Goal: Transaction & Acquisition: Purchase product/service

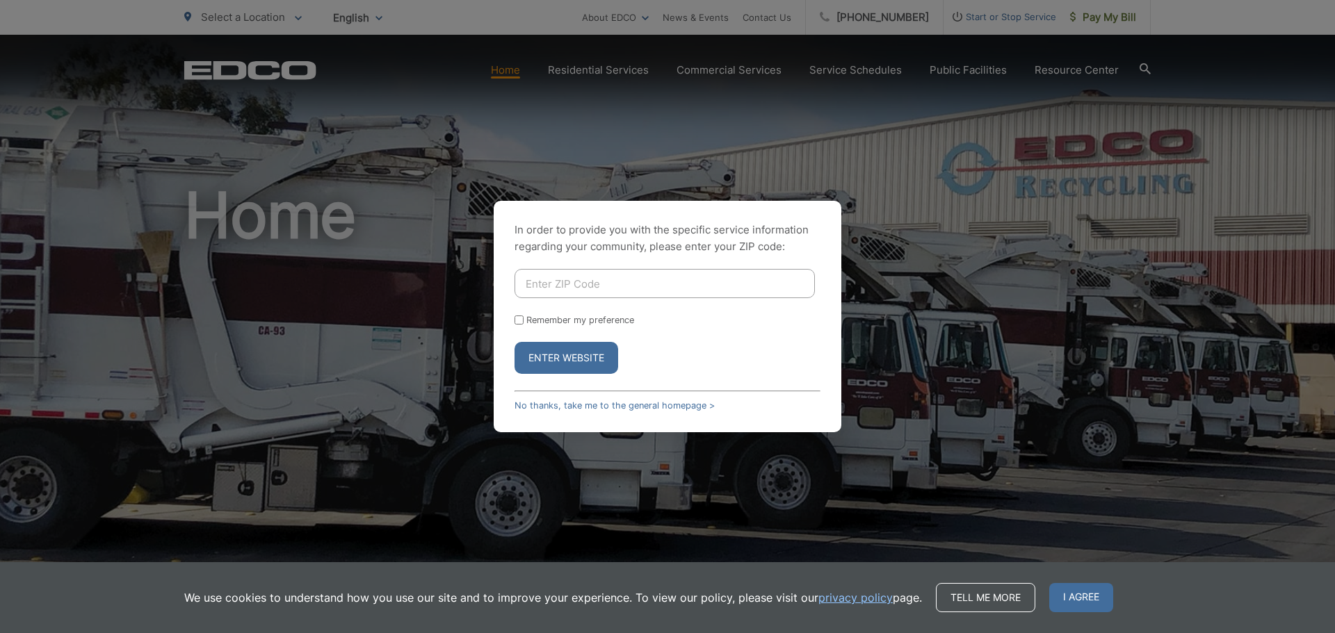
click at [580, 286] on input "Enter ZIP Code" at bounding box center [664, 283] width 300 height 29
type input "92083"
click at [571, 363] on button "Enter Website" at bounding box center [566, 358] width 104 height 32
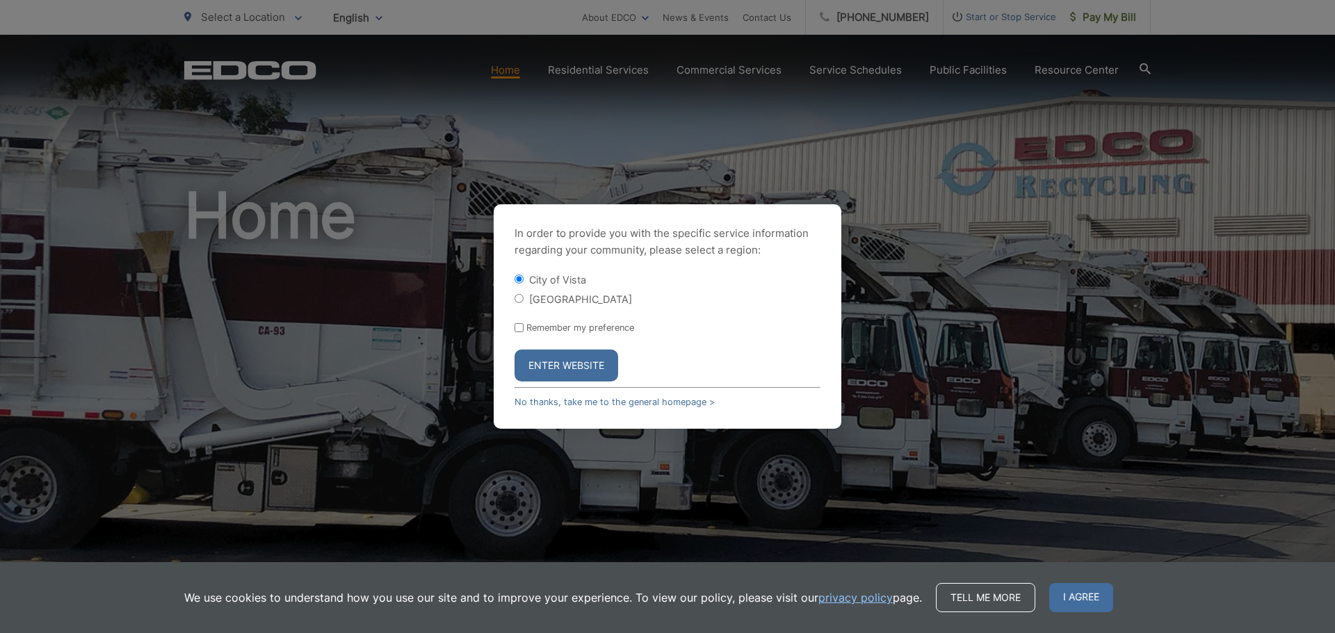
click at [523, 329] on div "Remember my preference" at bounding box center [667, 328] width 306 height 10
click at [519, 325] on input "Remember my preference" at bounding box center [518, 327] width 9 height 9
checkbox input "true"
click at [541, 401] on link "No thanks, take me to the general homepage >" at bounding box center [614, 402] width 200 height 10
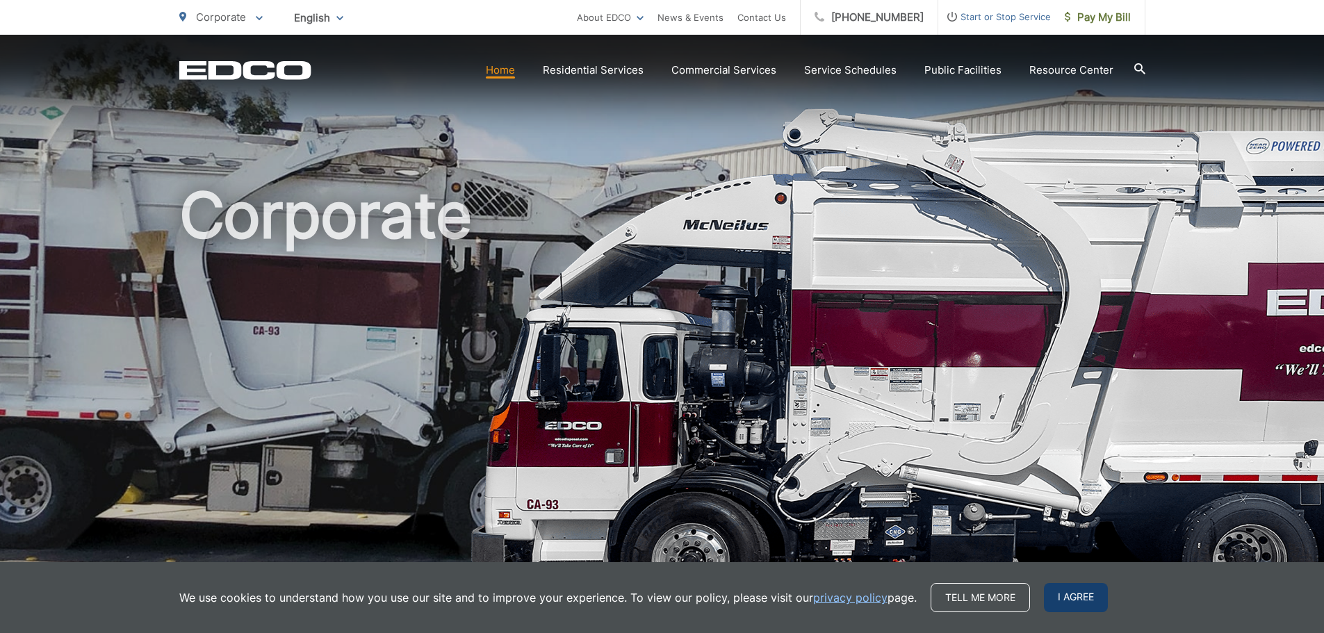
click at [1081, 599] on span "I agree" at bounding box center [1076, 597] width 64 height 29
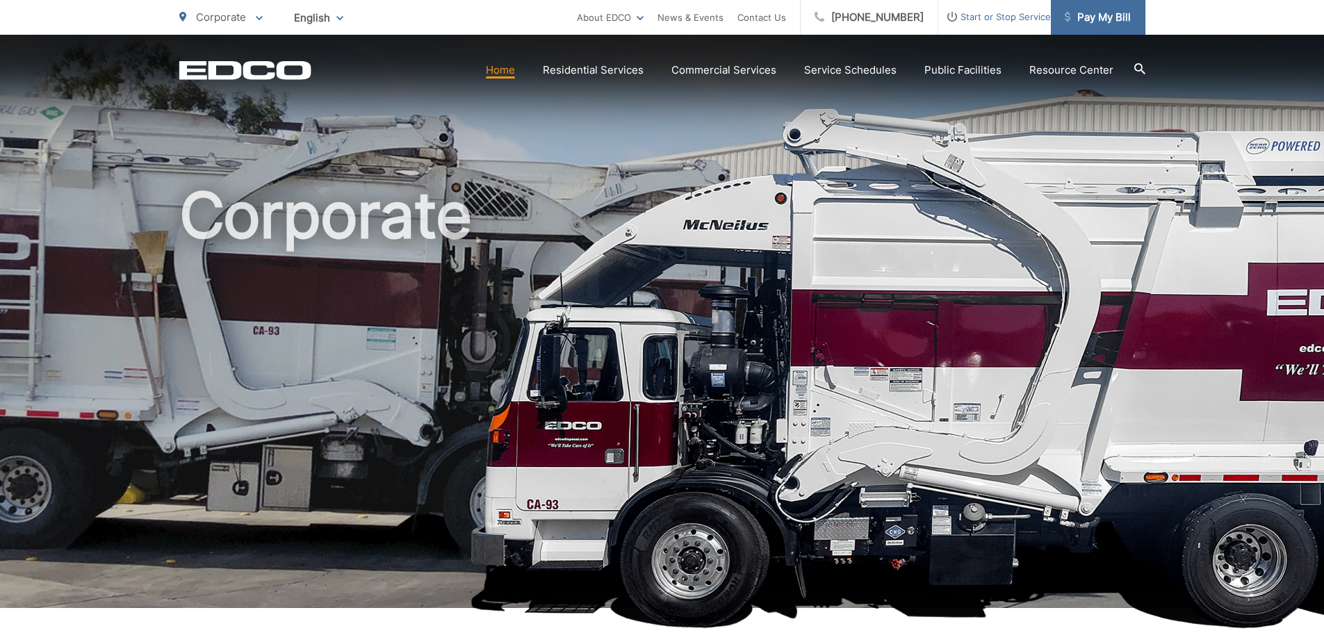
click at [1101, 16] on span "Pay My Bill" at bounding box center [1098, 17] width 66 height 17
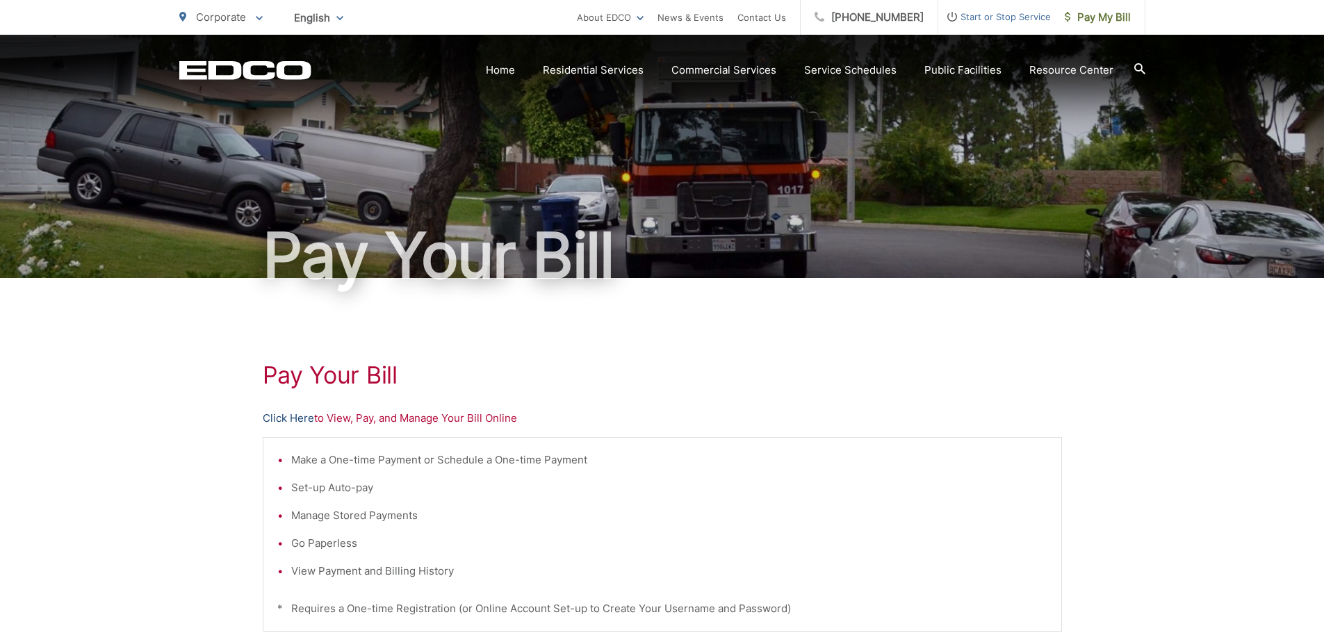
click at [270, 419] on link "Click Here" at bounding box center [288, 418] width 51 height 17
